Goal: Information Seeking & Learning: Find specific page/section

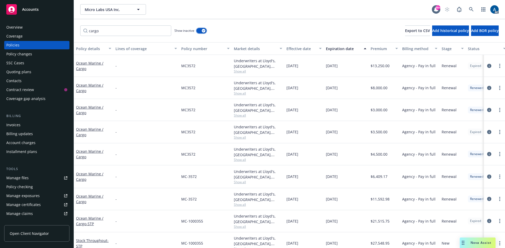
click at [199, 30] on button "button" at bounding box center [201, 30] width 10 height 5
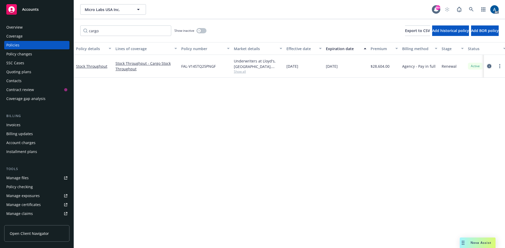
click at [490, 66] on icon "circleInformation" at bounding box center [489, 66] width 4 height 4
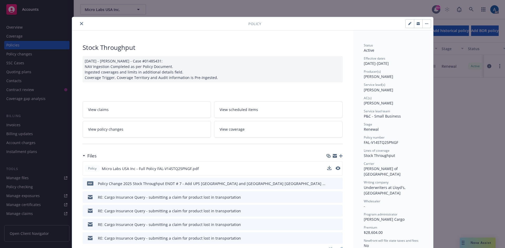
click at [309, 168] on div "Policy Micro Labs USA Inc - Full Policy FAL-V14STQ25PNGF.pdf" at bounding box center [213, 169] width 260 height 14
click at [327, 169] on icon "download file" at bounding box center [328, 168] width 4 height 4
click at [80, 24] on icon "close" at bounding box center [81, 23] width 3 height 3
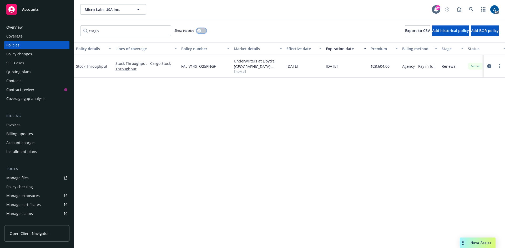
click at [205, 32] on button "button" at bounding box center [201, 30] width 10 height 5
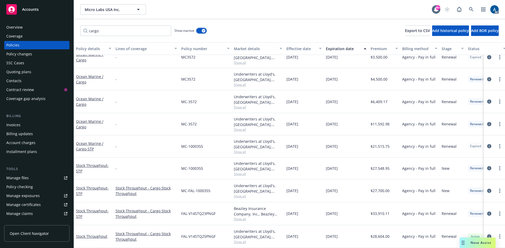
scroll to position [77, 0]
click at [487, 212] on icon "circleInformation" at bounding box center [489, 214] width 4 height 4
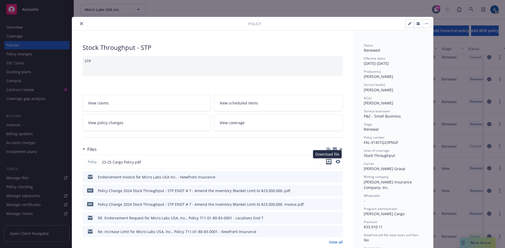
click at [328, 162] on icon "download file" at bounding box center [328, 162] width 4 height 4
click at [80, 23] on icon "close" at bounding box center [81, 23] width 3 height 3
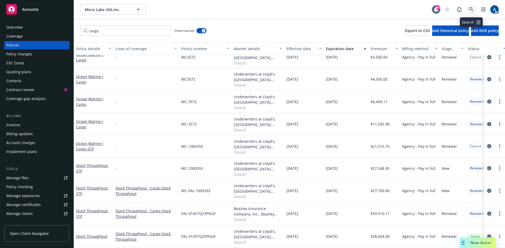
click at [469, 8] on icon at bounding box center [471, 9] width 4 height 4
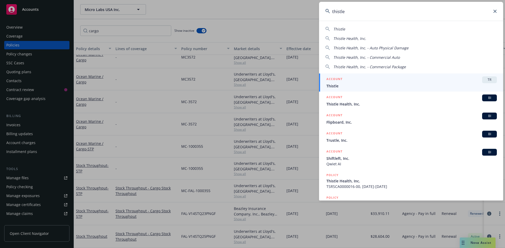
click at [359, 38] on span "Thistle Health, Inc." at bounding box center [349, 38] width 33 height 5
type input "Thistle Health, Inc."
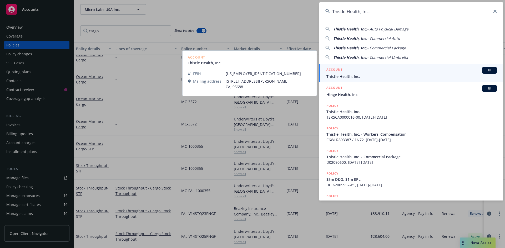
click at [392, 73] on div "ACCOUNT BI" at bounding box center [411, 70] width 170 height 7
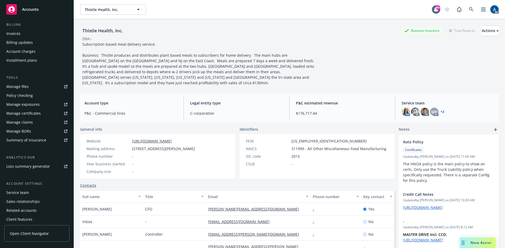
scroll to position [103, 0]
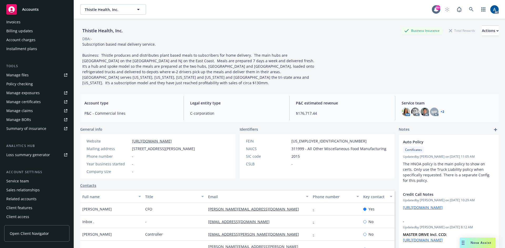
click at [478, 243] on span "Nova Assist" at bounding box center [480, 243] width 21 height 4
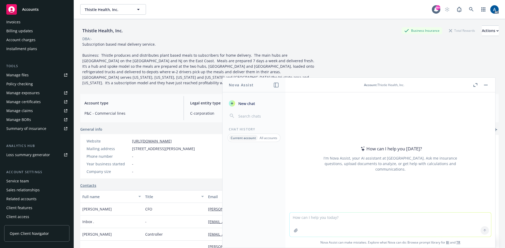
click at [312, 218] on textarea at bounding box center [389, 225] width 201 height 24
type textarea "Does Thistle Health's current auto policy have rental reimbursement coverage?"
click at [294, 232] on icon "button" at bounding box center [296, 231] width 4 height 4
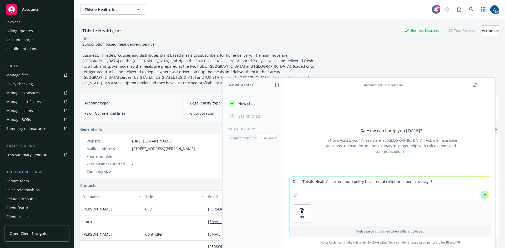
click at [482, 196] on icon at bounding box center [484, 195] width 4 height 4
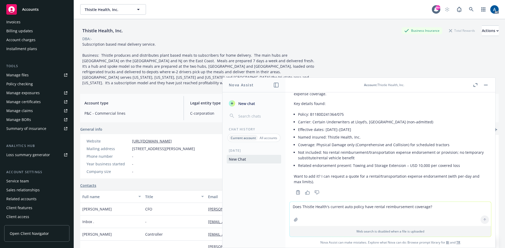
scroll to position [52, 0]
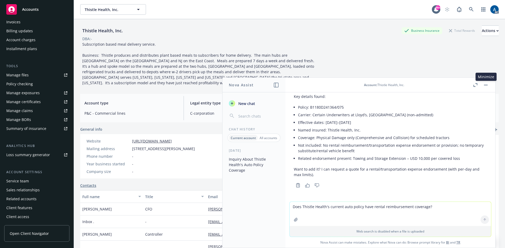
click at [486, 85] on rect "button" at bounding box center [486, 85] width 4 height 1
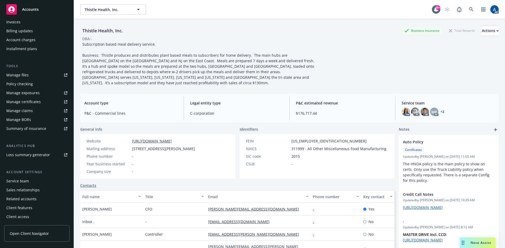
click at [463, 243] on rect "Drag to move" at bounding box center [463, 243] width 1 height 1
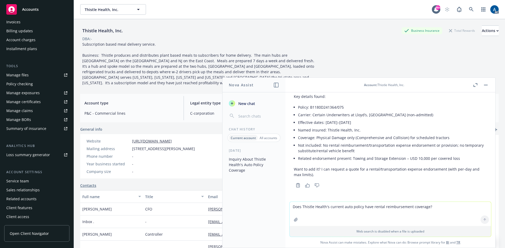
click at [446, 243] on link "BI" at bounding box center [447, 242] width 3 height 4
